Goal: Find specific page/section: Find specific page/section

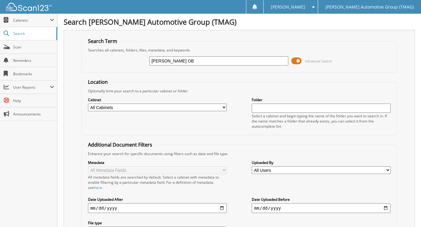
type input "[PERSON_NAME] OB"
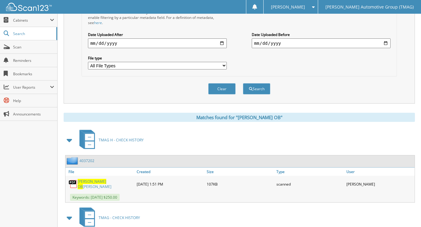
scroll to position [234, 0]
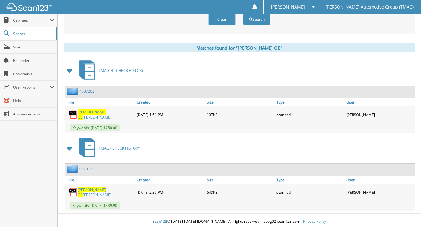
click at [69, 70] on span at bounding box center [69, 70] width 9 height 11
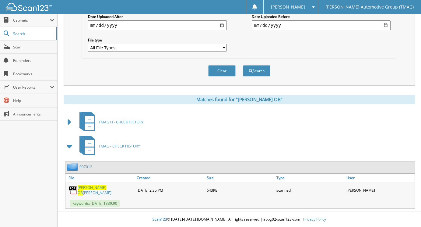
scroll to position [182, 0]
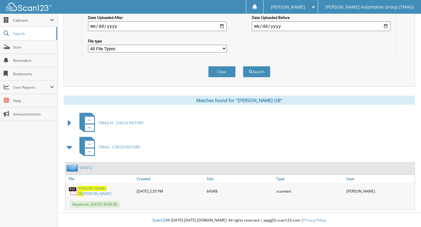
click at [83, 190] on span "[PERSON_NAME]" at bounding box center [92, 188] width 29 height 5
click at [71, 146] on span at bounding box center [69, 146] width 9 height 11
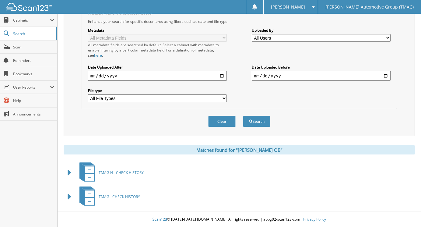
scroll to position [102, 0]
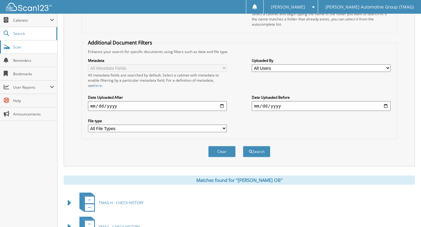
click at [31, 46] on span "Scan" at bounding box center [33, 46] width 41 height 5
